Goal: Register for event/course

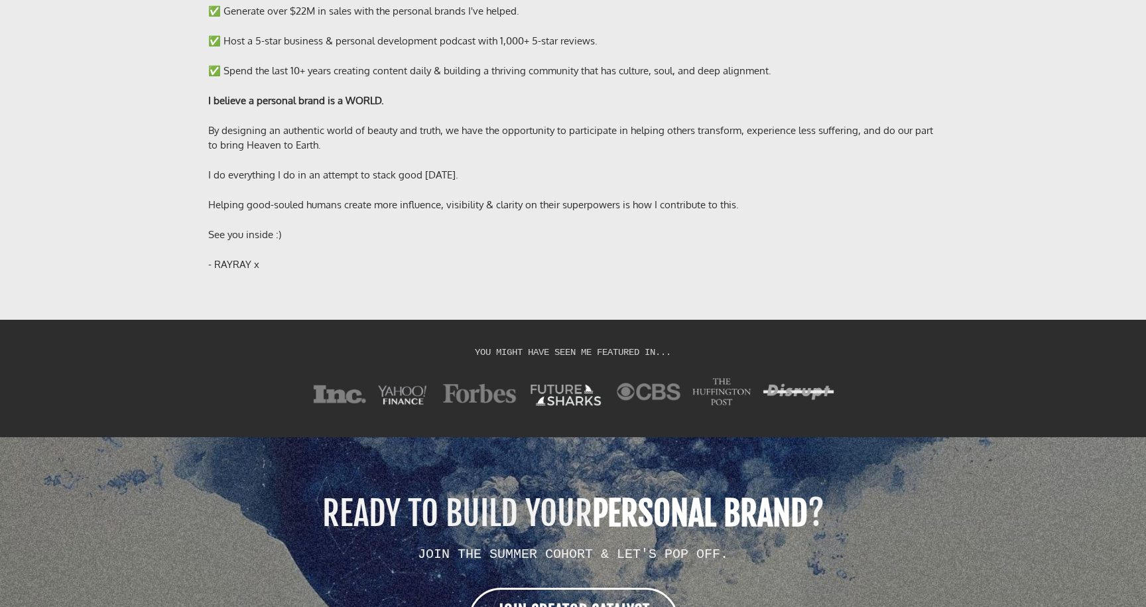
scroll to position [10543, 0]
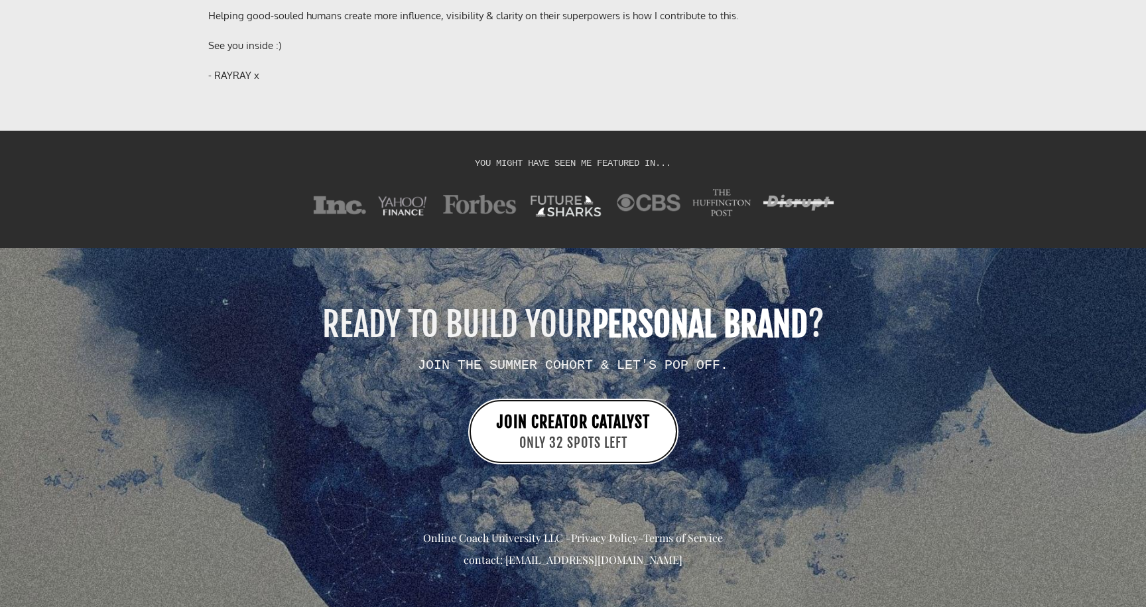
click at [569, 412] on span "JOIN CREATOR CATALYST" at bounding box center [573, 422] width 153 height 20
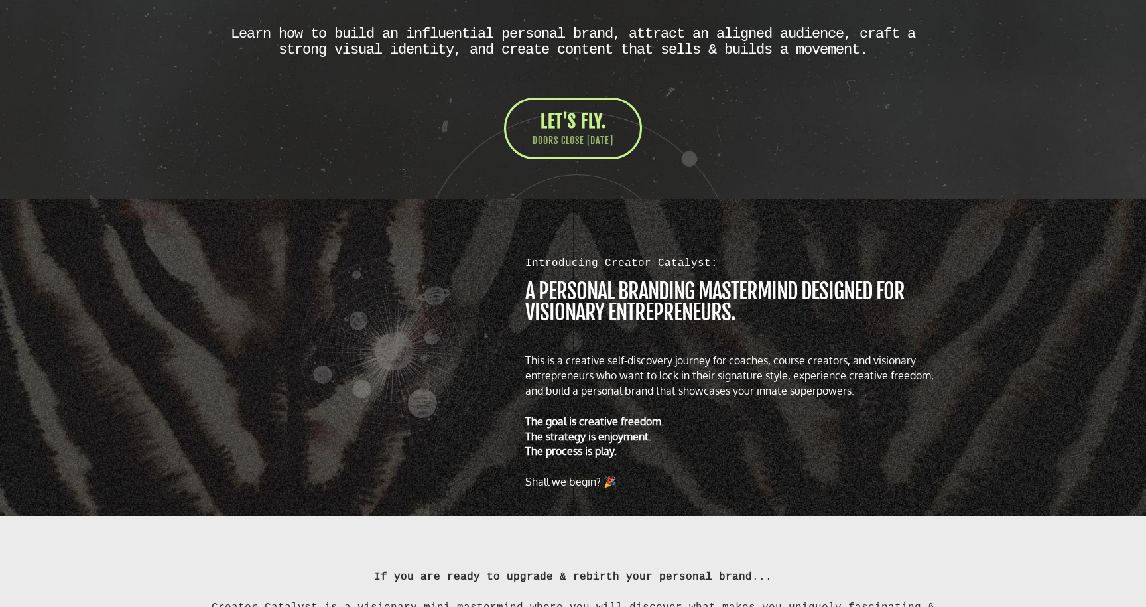
scroll to position [577, 0]
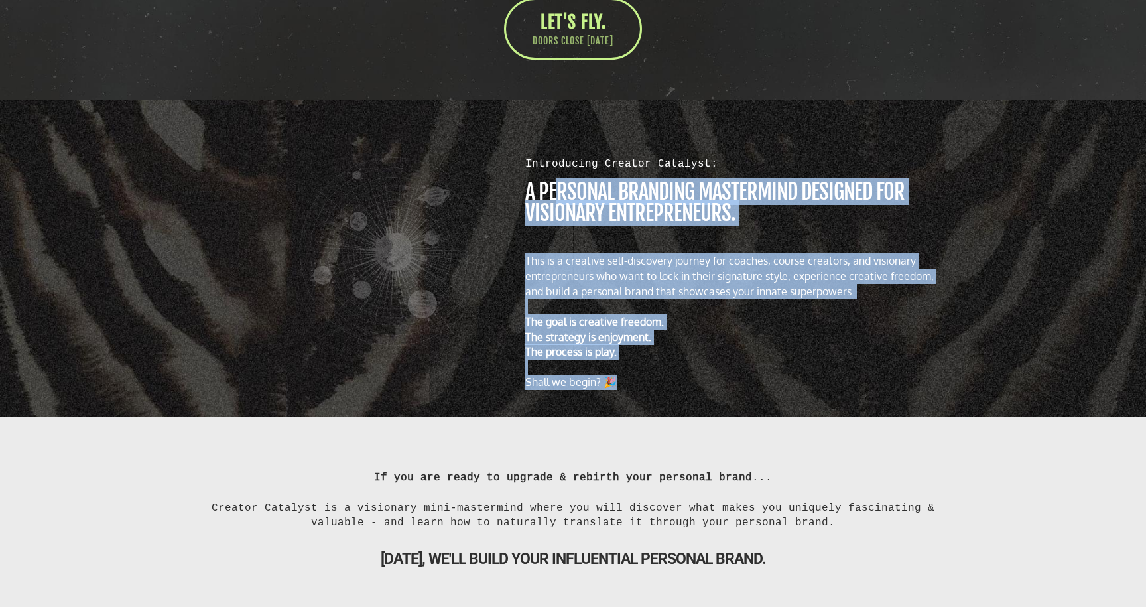
drag, startPoint x: 611, startPoint y: 204, endPoint x: 685, endPoint y: 405, distance: 213.7
click at [685, 403] on div "Introducing Creator Catalyst: a personal branding MASTERMIND designed for visio…" at bounding box center [573, 258] width 776 height 290
click at [679, 401] on div "Introducing Creator Catalyst: a personal branding MASTERMIND designed for visio…" at bounding box center [573, 258] width 776 height 290
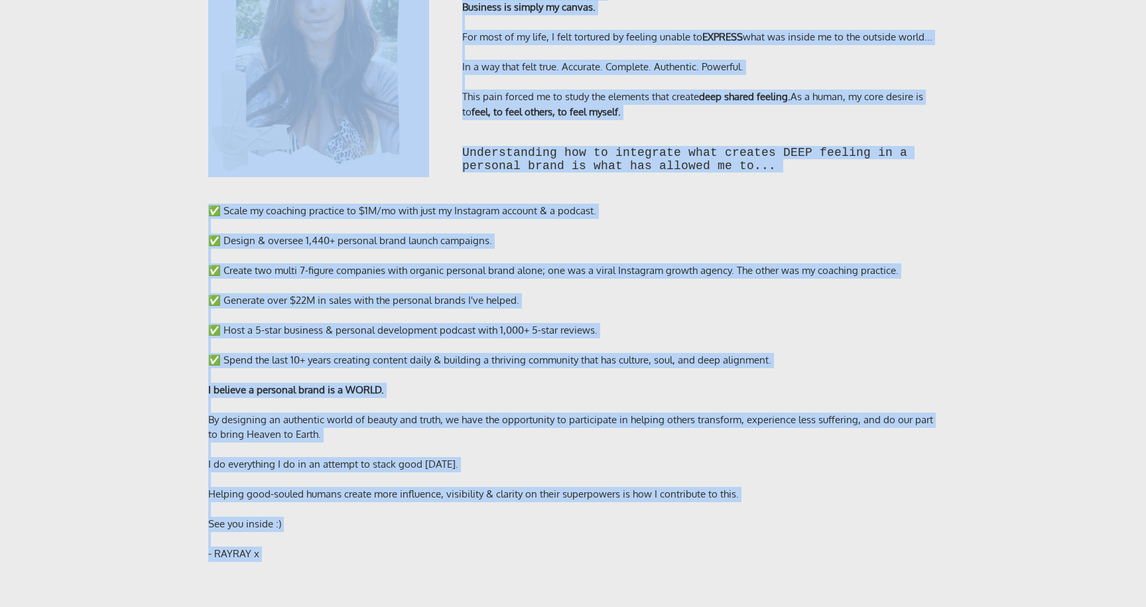
scroll to position [10543, 0]
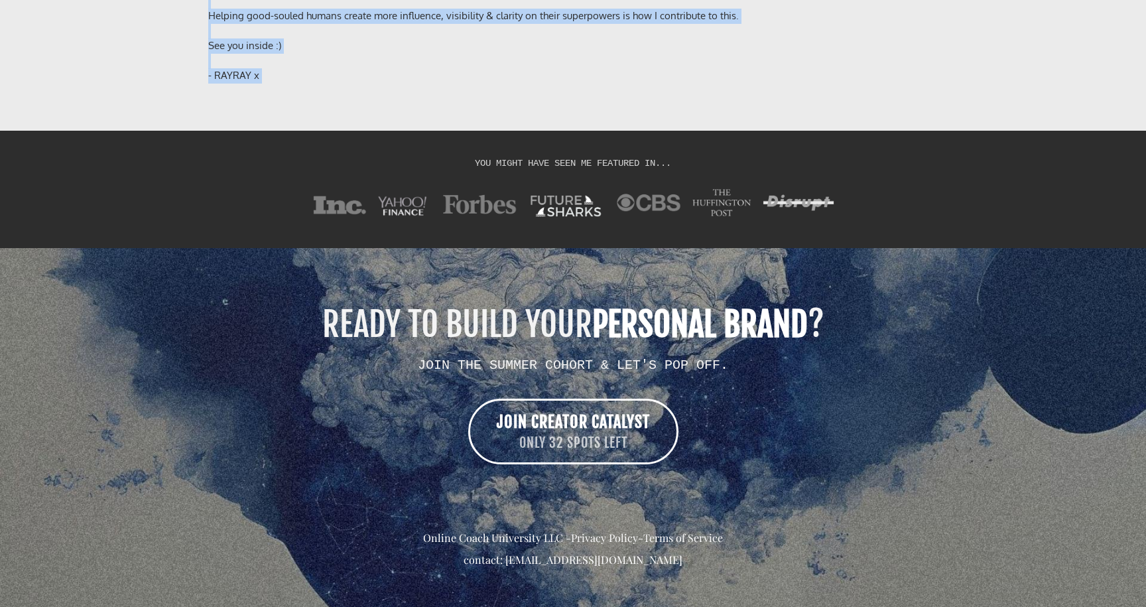
drag, startPoint x: 417, startPoint y: 157, endPoint x: 787, endPoint y: 568, distance: 552.4
copy div "LO Ipsumdo, sitametc, adipisc, elitse doeiusmo, tempor… Incid utl et dolor ma a…"
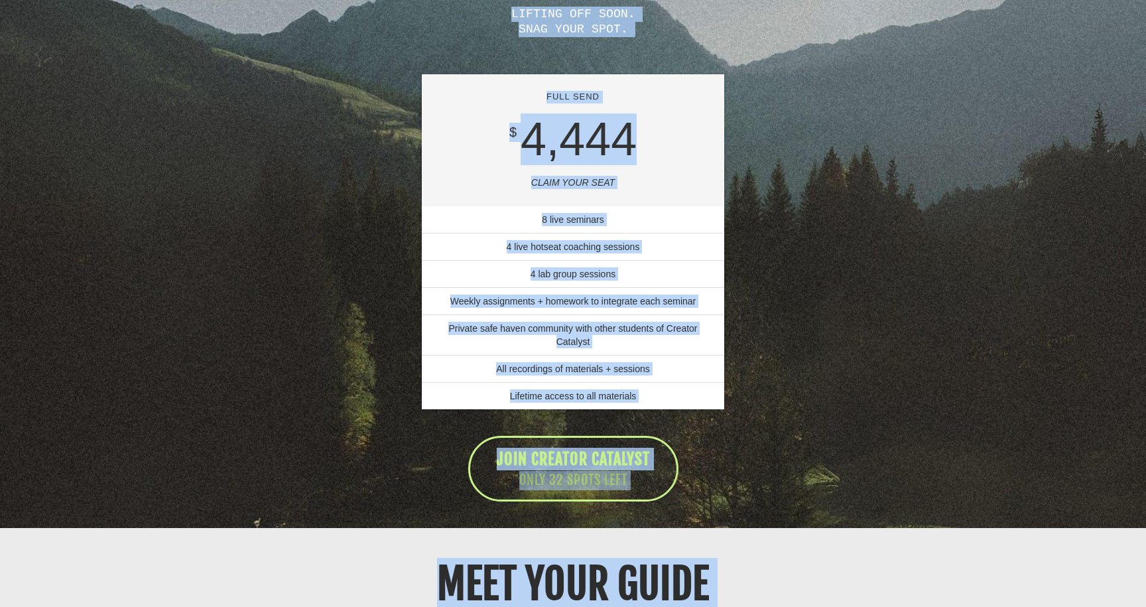
scroll to position [9309, 0]
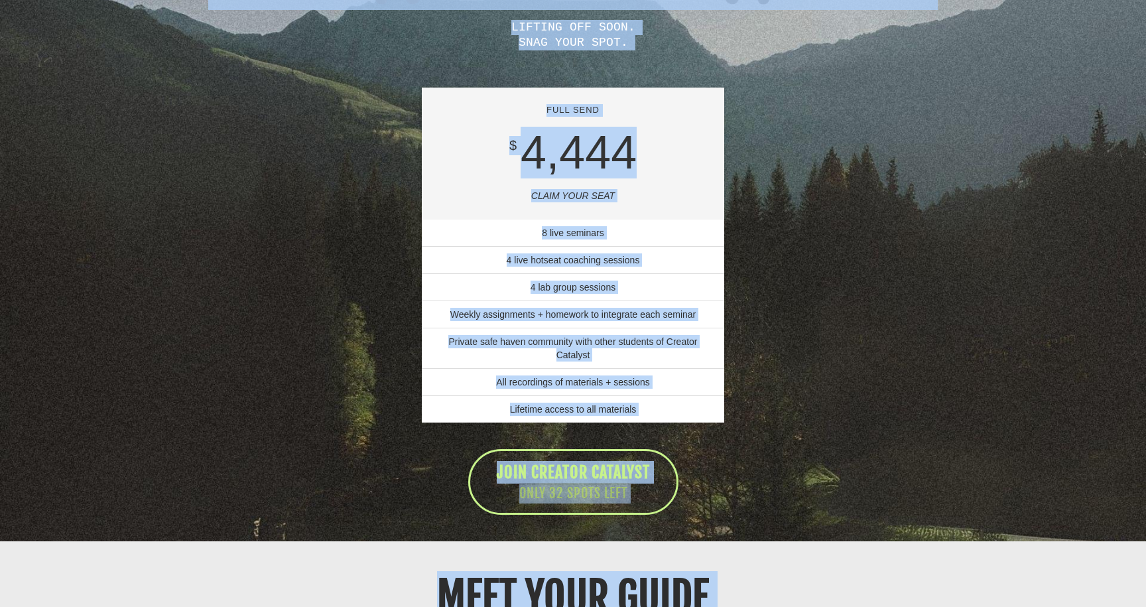
click at [842, 297] on div "LIFTING OFF SOON. SNAG YOUR SPOT. FULL SEND $ 4,444 CLAIM YOUR SEAT 8 live semi…" at bounding box center [573, 128] width 776 height 800
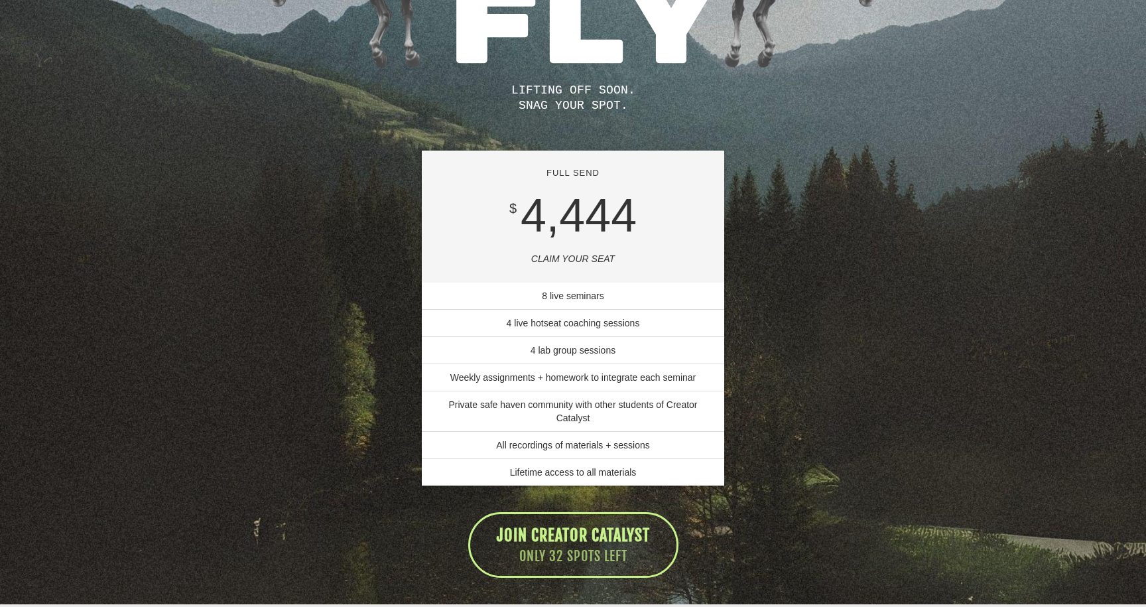
scroll to position [9237, 0]
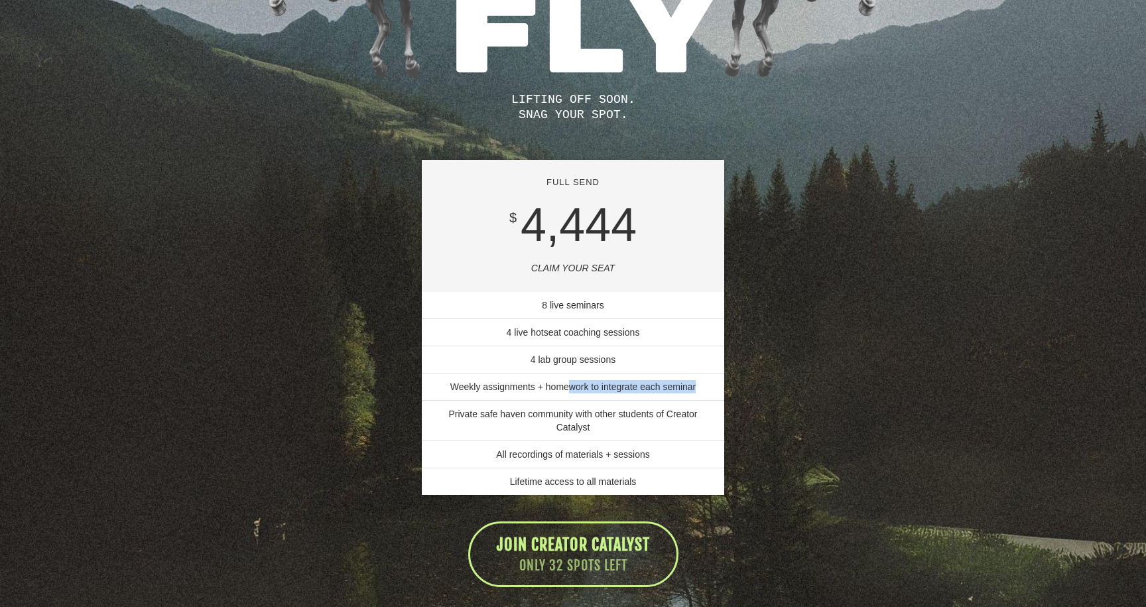
drag, startPoint x: 569, startPoint y: 366, endPoint x: 628, endPoint y: 389, distance: 63.4
click at [627, 383] on ul "8 live seminars 4 live hotseat coaching sessions 4 lab group sessions Weekly as…" at bounding box center [573, 393] width 303 height 203
click at [628, 413] on li "Private safe haven community with other students of Creator Catalyst" at bounding box center [573, 420] width 303 height 41
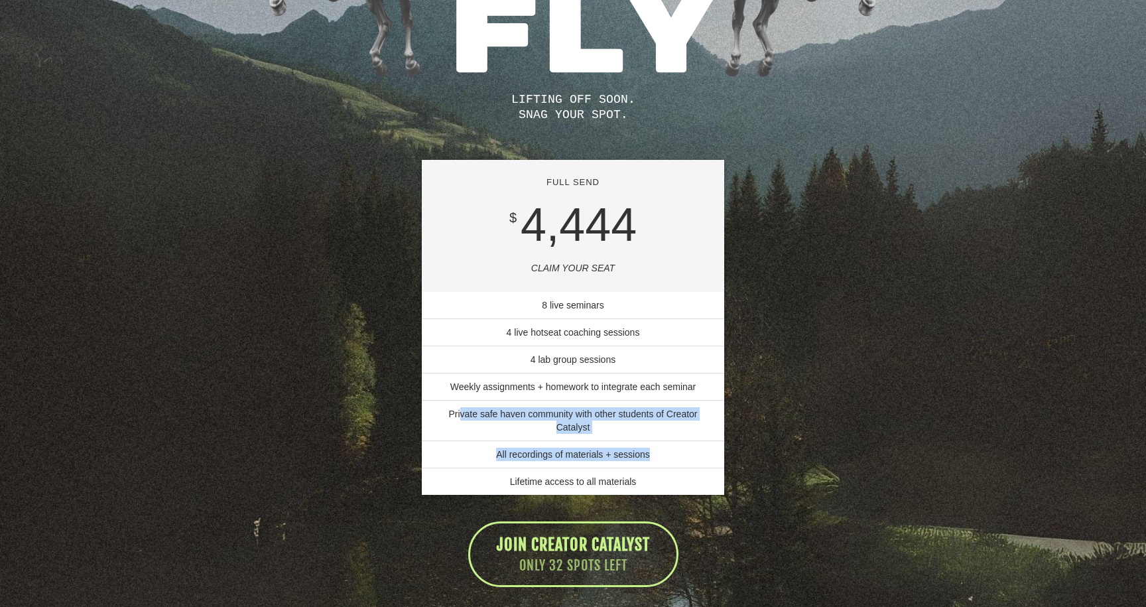
drag, startPoint x: 461, startPoint y: 392, endPoint x: 675, endPoint y: 435, distance: 217.8
click at [675, 433] on ul "8 live seminars 4 live hotseat coaching sessions 4 lab group sessions Weekly as…" at bounding box center [573, 393] width 303 height 203
click at [675, 441] on li "All recordings of materials + sessions" at bounding box center [573, 455] width 303 height 28
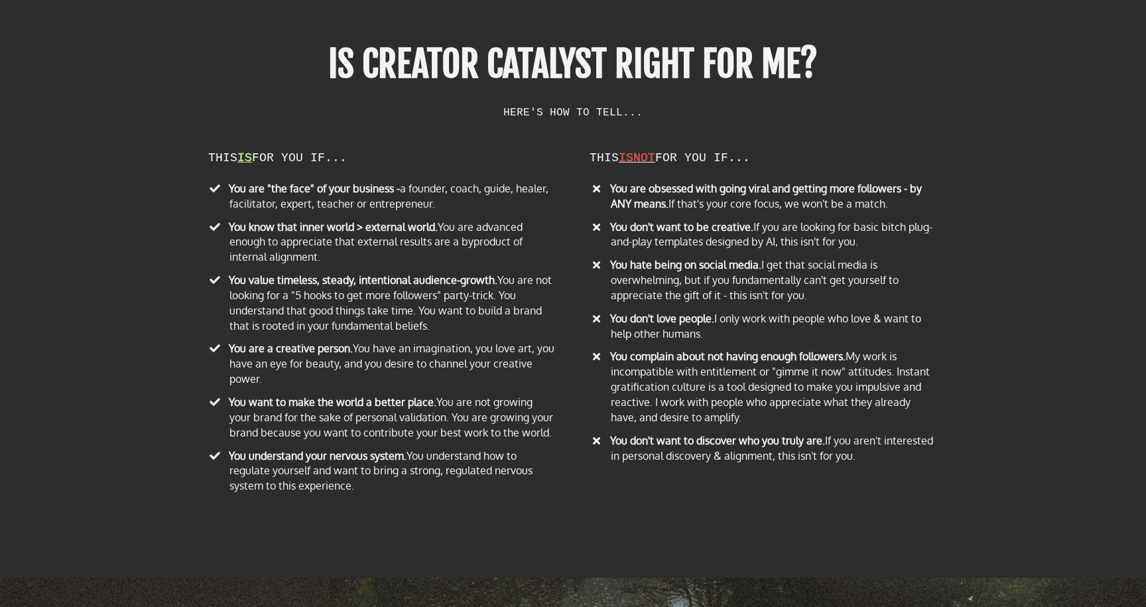
scroll to position [8445, 0]
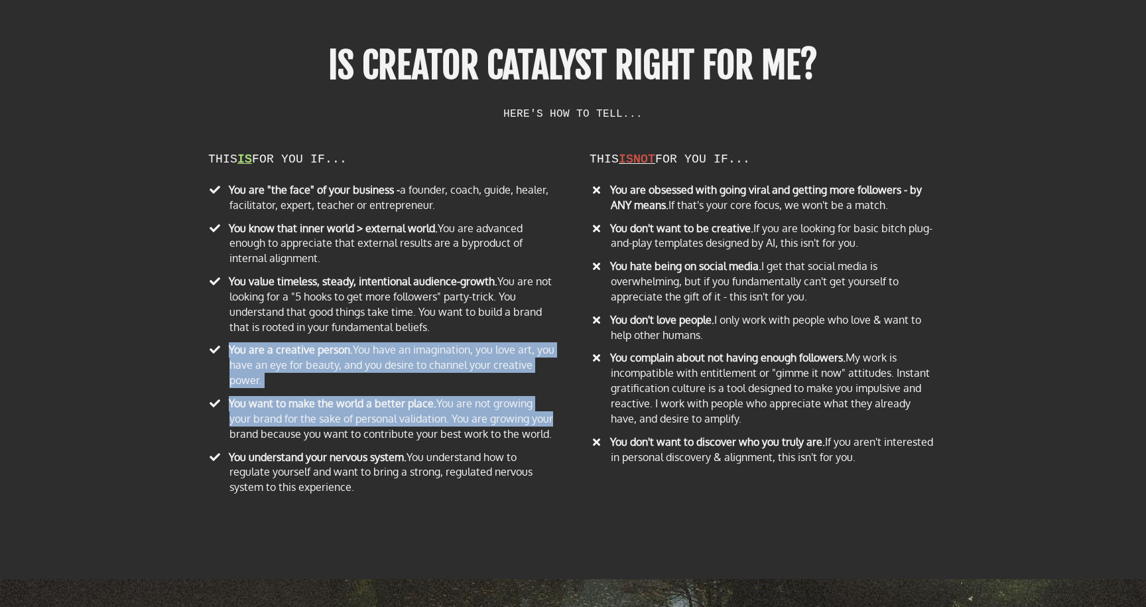
drag, startPoint x: 212, startPoint y: 323, endPoint x: 549, endPoint y: 419, distance: 350.3
click at [549, 415] on ul "You are "the face" of your business - a founder, coach, guide, healer, facilita…" at bounding box center [382, 340] width 348 height 316
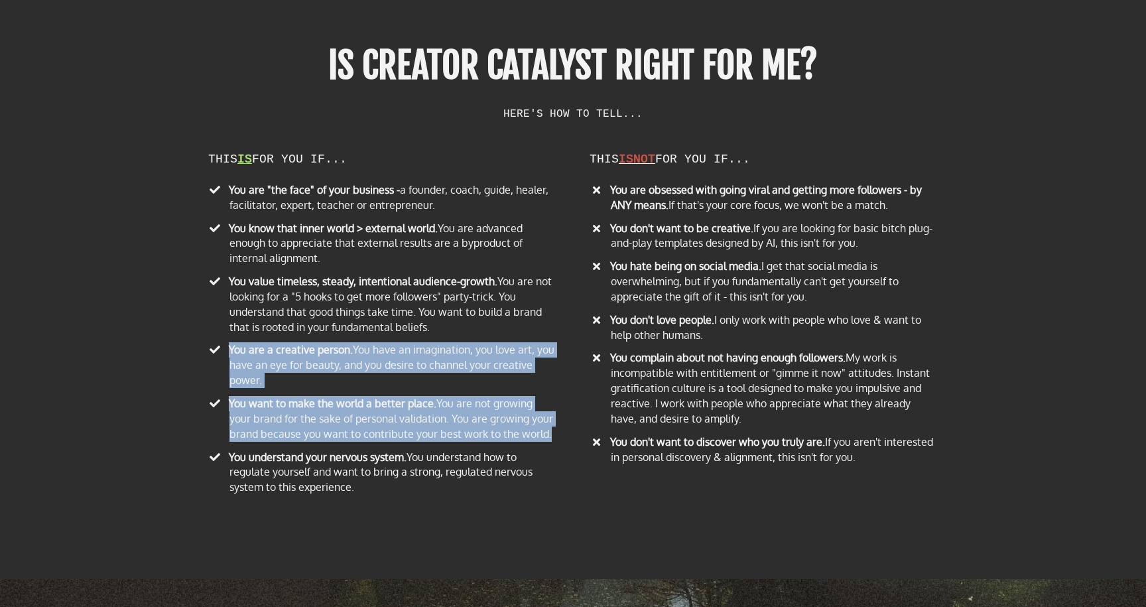
click at [547, 418] on li "​ You want to make the world a better place. You are not growing your brand for…" at bounding box center [382, 421] width 348 height 50
drag, startPoint x: 328, startPoint y: 310, endPoint x: 491, endPoint y: 421, distance: 196.3
click at [491, 421] on ul "You are "the face" of your business - a founder, coach, guide, healer, facilita…" at bounding box center [382, 340] width 348 height 316
click at [491, 421] on li "​ You want to make the world a better place. You are not growing your brand for…" at bounding box center [382, 421] width 348 height 50
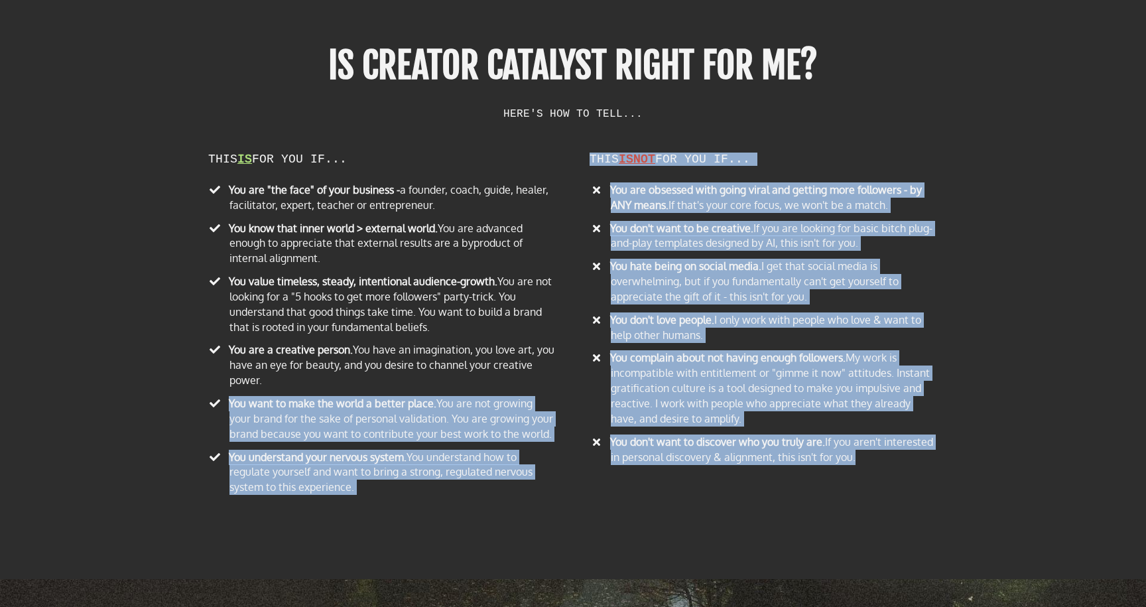
drag, startPoint x: 218, startPoint y: 388, endPoint x: 527, endPoint y: 504, distance: 329.4
click at [527, 504] on div "IS CREATOR CATALYST RIGHT FOR ME? HERE'S HOW TO TELL... THIS IS FOR YOU IF... Y…" at bounding box center [573, 297] width 776 height 549
click at [527, 519] on div at bounding box center [573, 546] width 776 height 54
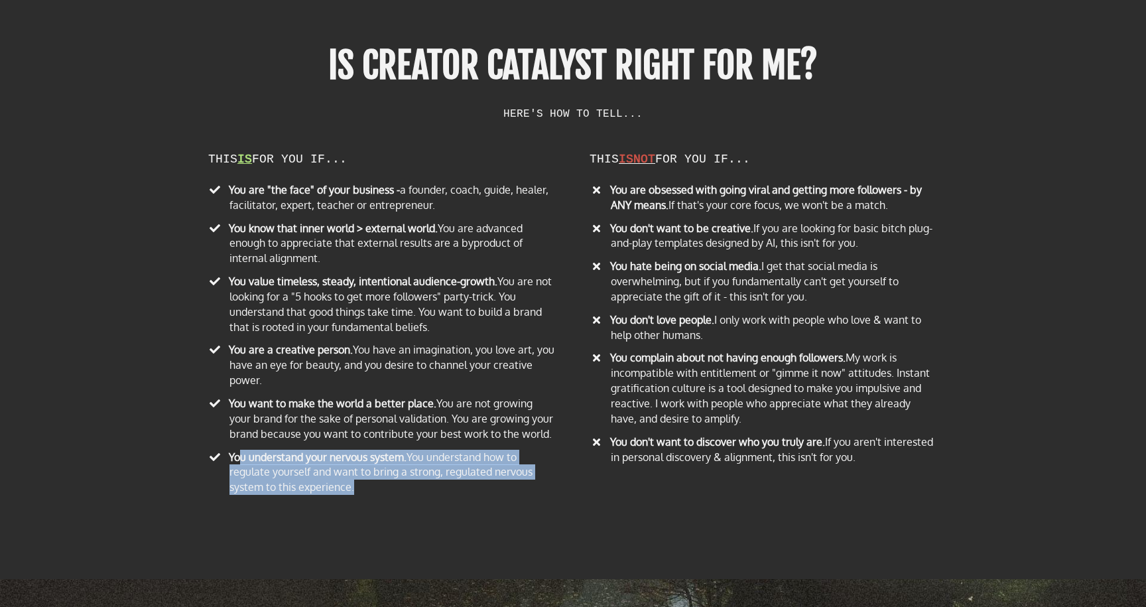
drag, startPoint x: 271, startPoint y: 429, endPoint x: 527, endPoint y: 486, distance: 262.2
click at [527, 485] on div "THIS IS FOR YOU IF... You are "the face" of your business - a founder, coach, g…" at bounding box center [382, 319] width 381 height 373
click at [527, 486] on div "THIS IS FOR YOU IF... You are "the face" of your business - a founder, coach, g…" at bounding box center [573, 318] width 776 height 399
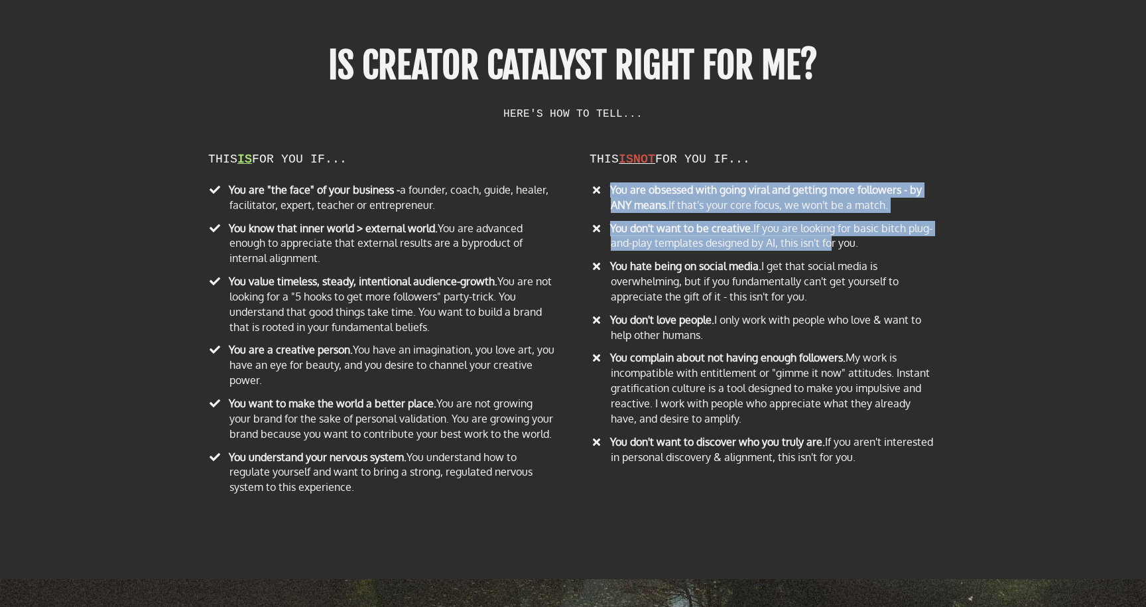
drag, startPoint x: 612, startPoint y: 165, endPoint x: 832, endPoint y: 232, distance: 229.4
click at [832, 231] on ul "You are obsessed with going viral and getting more followers - by ANY means. If…" at bounding box center [764, 325] width 348 height 287
click at [703, 259] on li "​ You hate being on social media. I get that social media is overwhelming, but …" at bounding box center [764, 284] width 348 height 50
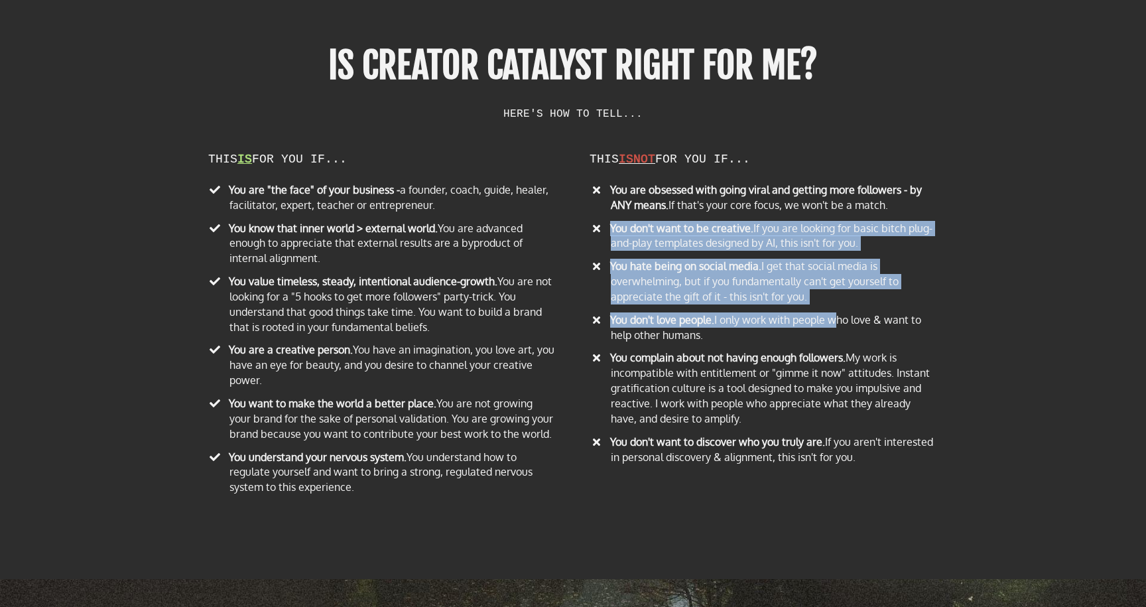
drag, startPoint x: 610, startPoint y: 199, endPoint x: 838, endPoint y: 306, distance: 251.7
click at [838, 301] on ul "You are obsessed with going viral and getting more followers - by ANY means. If…" at bounding box center [764, 325] width 348 height 287
click at [670, 326] on ul "You are obsessed with going viral and getting more followers - by ANY means. If…" at bounding box center [764, 325] width 348 height 287
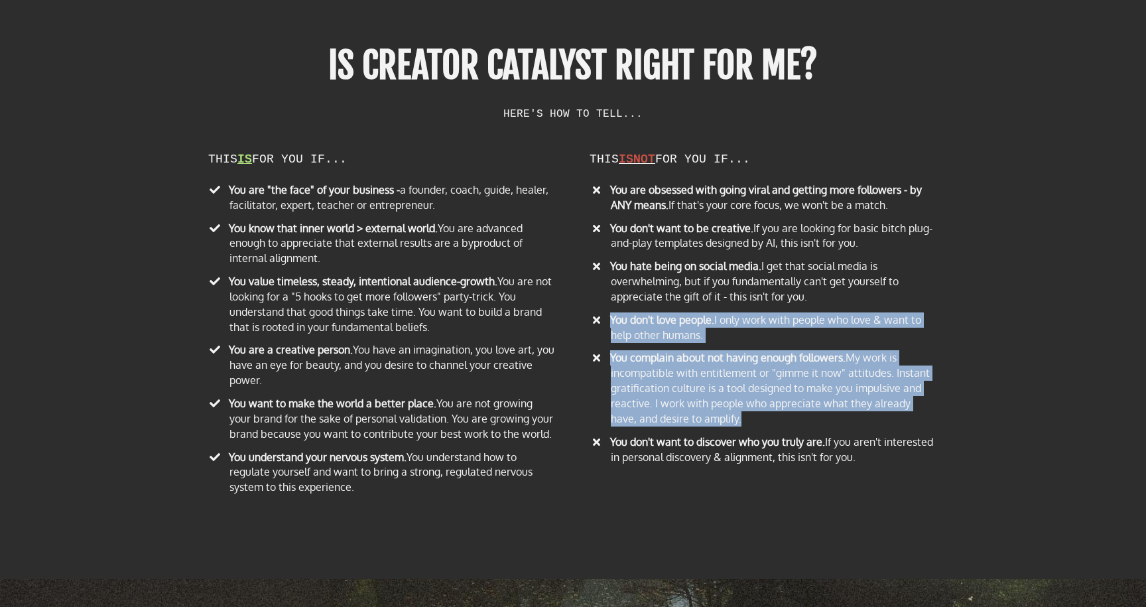
drag, startPoint x: 614, startPoint y: 301, endPoint x: 936, endPoint y: 400, distance: 336.6
click at [936, 400] on ul "You are obsessed with going viral and getting more followers - by ANY means. If…" at bounding box center [764, 325] width 348 height 287
click at [935, 400] on li "​ You complain about not having enough followers. My work is incompatible with …" at bounding box center [764, 390] width 348 height 80
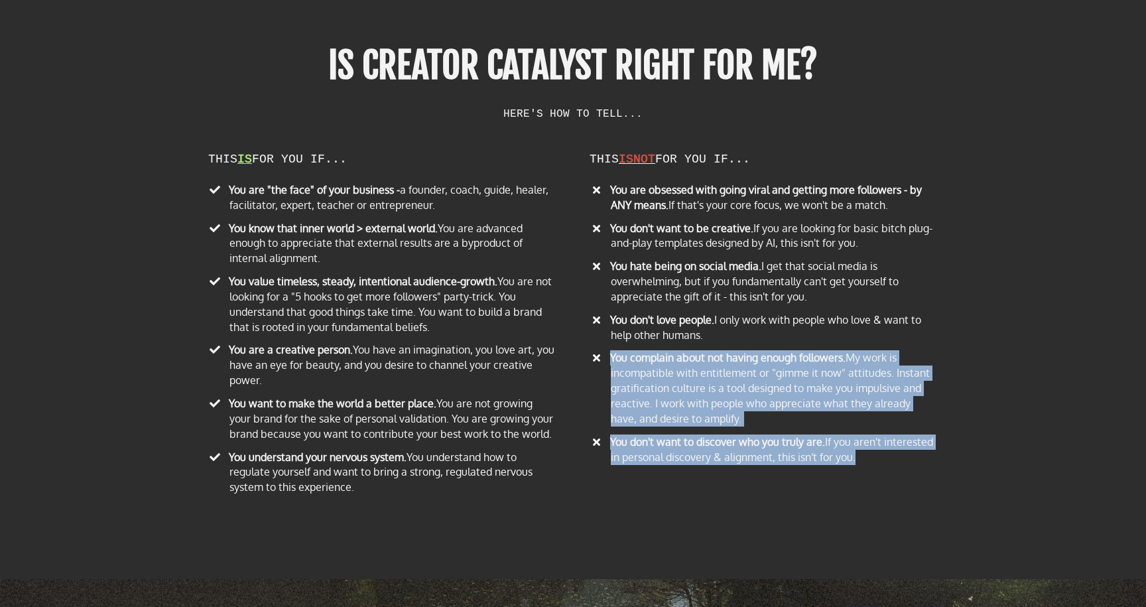
drag, startPoint x: 626, startPoint y: 330, endPoint x: 841, endPoint y: 458, distance: 249.6
click at [841, 458] on div "THIS IS FOR YOU IF... You are "the face" of your business - a founder, coach, g…" at bounding box center [573, 318] width 776 height 399
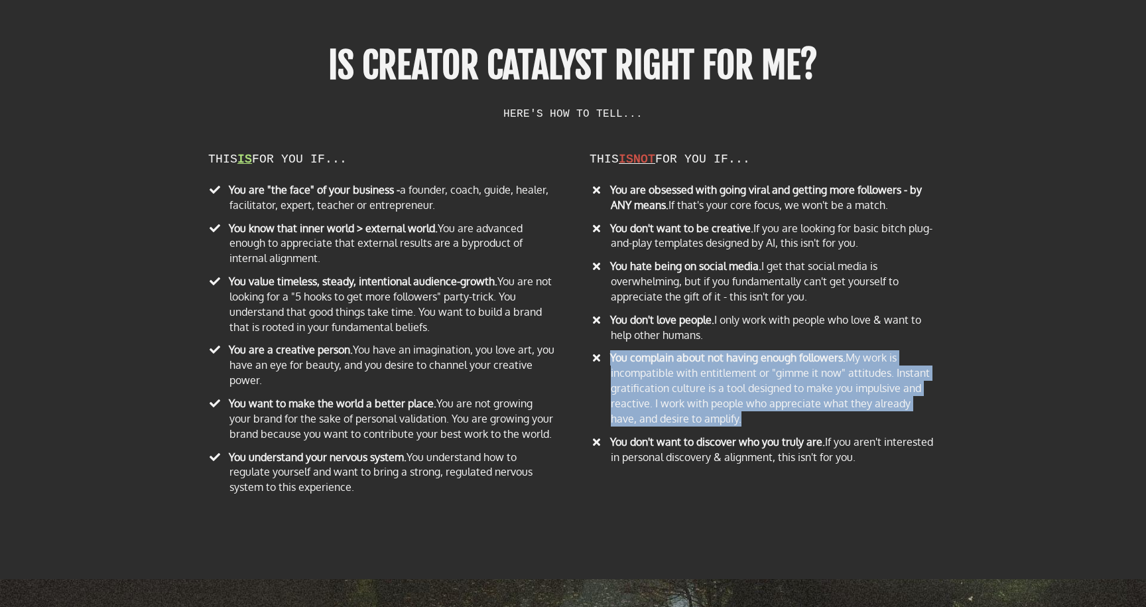
drag, startPoint x: 610, startPoint y: 340, endPoint x: 849, endPoint y: 413, distance: 249.5
click at [849, 413] on ul "You are obsessed with going viral and getting more followers - by ANY means. If…" at bounding box center [764, 325] width 348 height 287
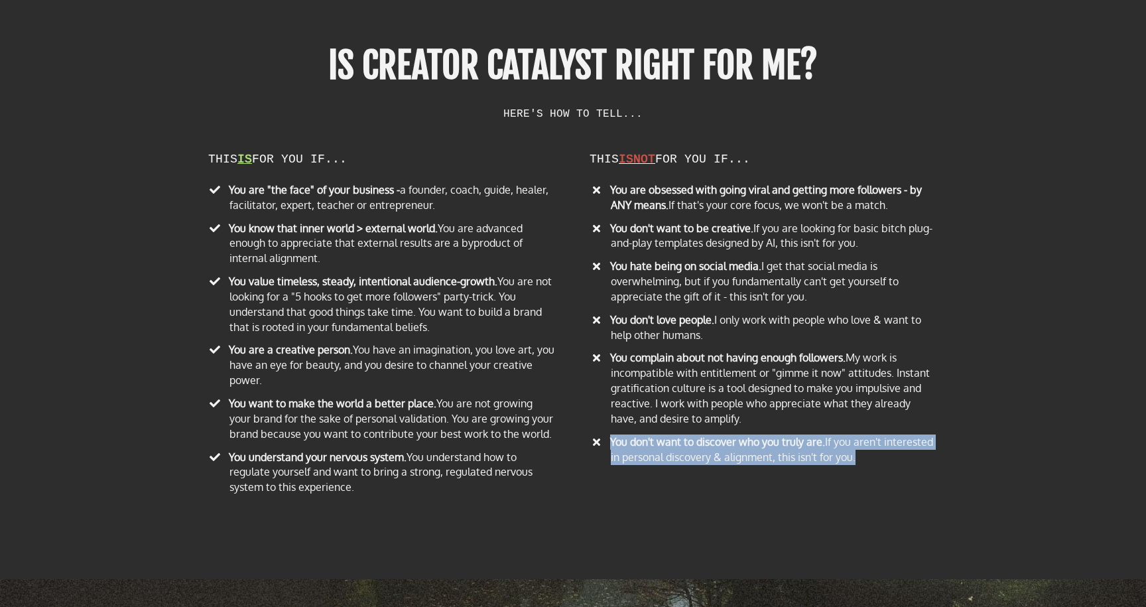
drag, startPoint x: 609, startPoint y: 427, endPoint x: 930, endPoint y: 515, distance: 333.2
click at [931, 515] on div "IS CREATOR CATALYST RIGHT FOR ME? HERE'S HOW TO TELL... THIS IS FOR YOU IF... Y…" at bounding box center [573, 297] width 776 height 549
click at [930, 519] on div at bounding box center [573, 546] width 776 height 54
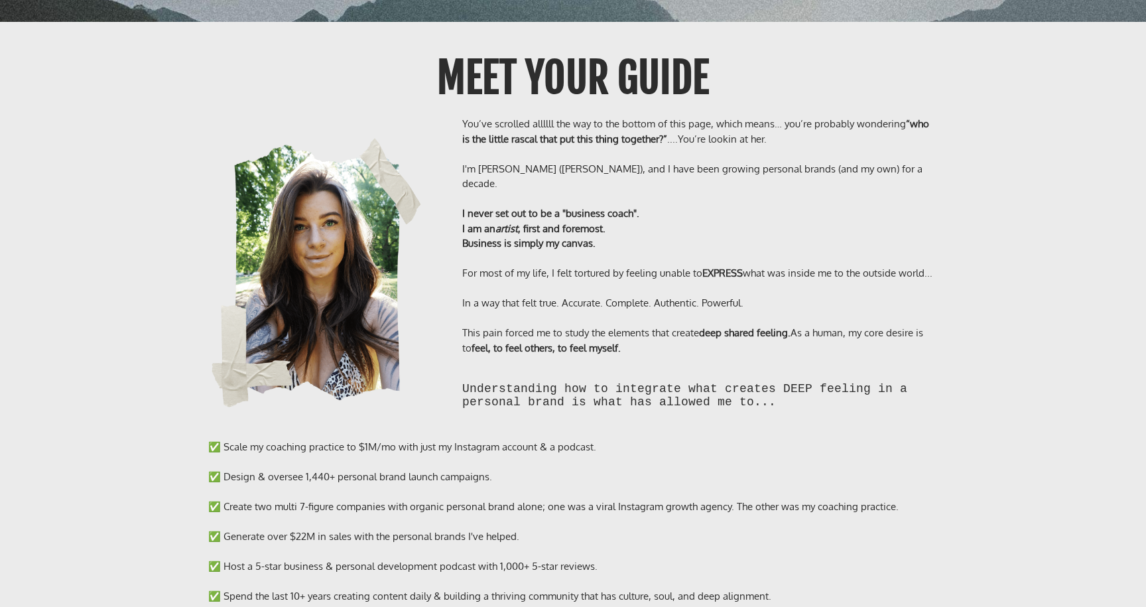
scroll to position [9848, 0]
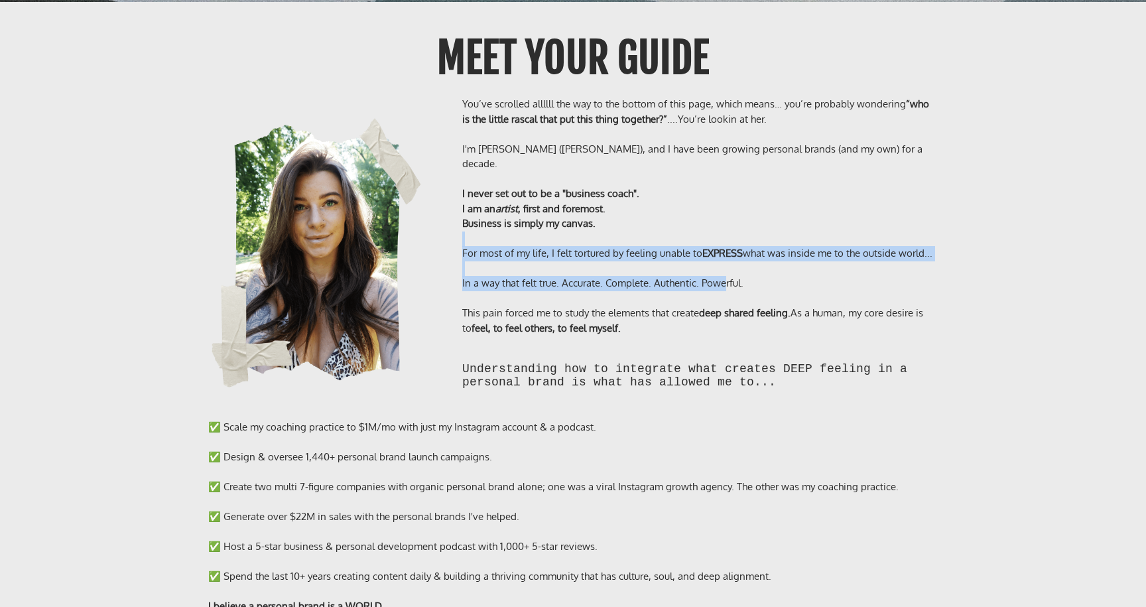
drag, startPoint x: 537, startPoint y: 210, endPoint x: 730, endPoint y: 243, distance: 196.5
click at [728, 243] on div "You’ve scrolled allllll the way to the bottom of this page, which means… you’re…" at bounding box center [700, 216] width 476 height 239
click at [730, 276] on div "In a way that felt true. Accurate. Complete. Authentic. Powerful." at bounding box center [700, 283] width 476 height 15
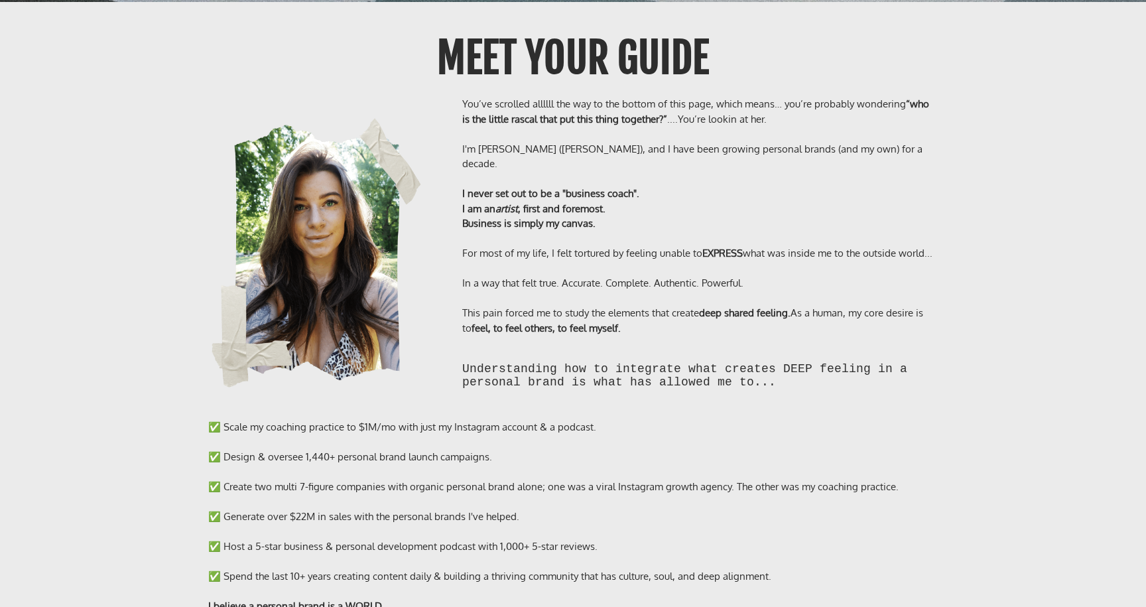
drag, startPoint x: 637, startPoint y: 210, endPoint x: 829, endPoint y: 283, distance: 205.8
click at [829, 280] on div "You’ve scrolled allllll the way to the bottom of this page, which means… you’re…" at bounding box center [700, 216] width 476 height 239
click at [829, 306] on div "This pain forced me to study the elements that create deep shared feeling. As a…" at bounding box center [700, 321] width 476 height 30
